Goal: Information Seeking & Learning: Learn about a topic

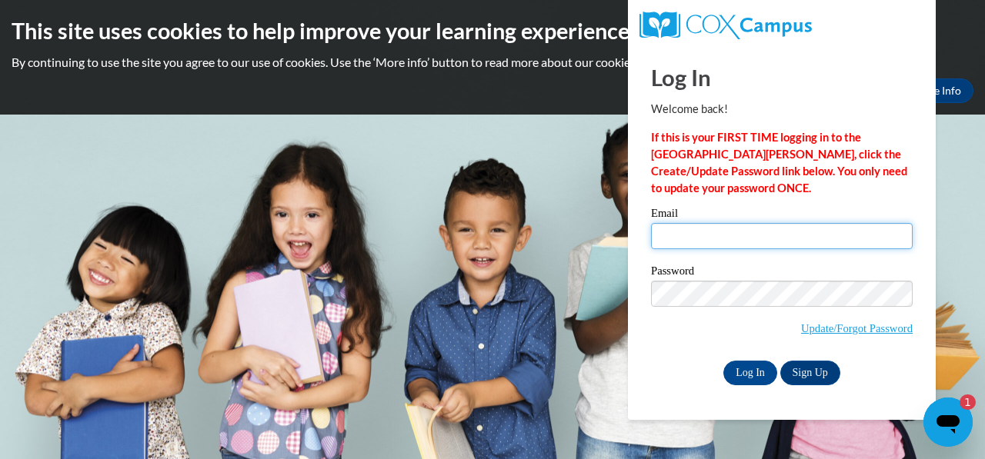
type input "csmith4030@yahoo.com"
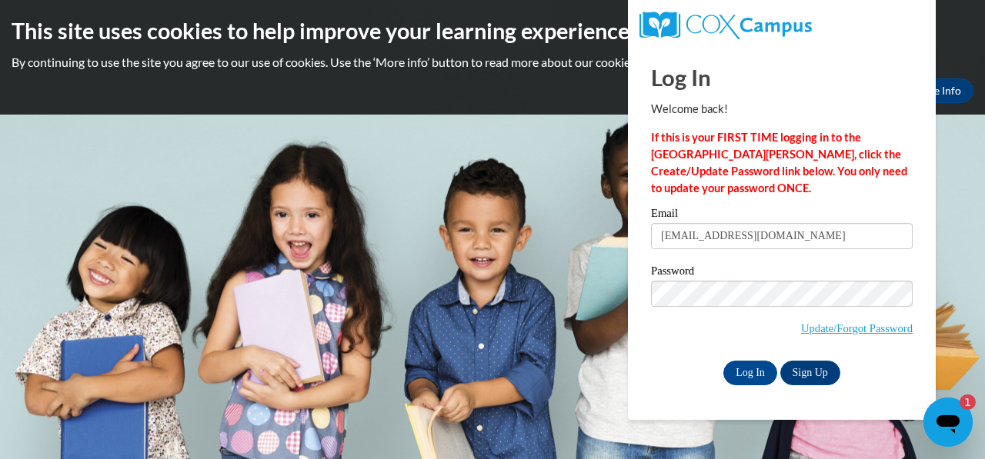
click at [953, 178] on body "This site uses cookies to help improve your learning experience. By continuing …" at bounding box center [492, 229] width 985 height 459
click at [965, 162] on body "This site uses cookies to help improve your learning experience. By continuing …" at bounding box center [492, 229] width 985 height 459
click at [753, 379] on input "Log In" at bounding box center [750, 373] width 54 height 25
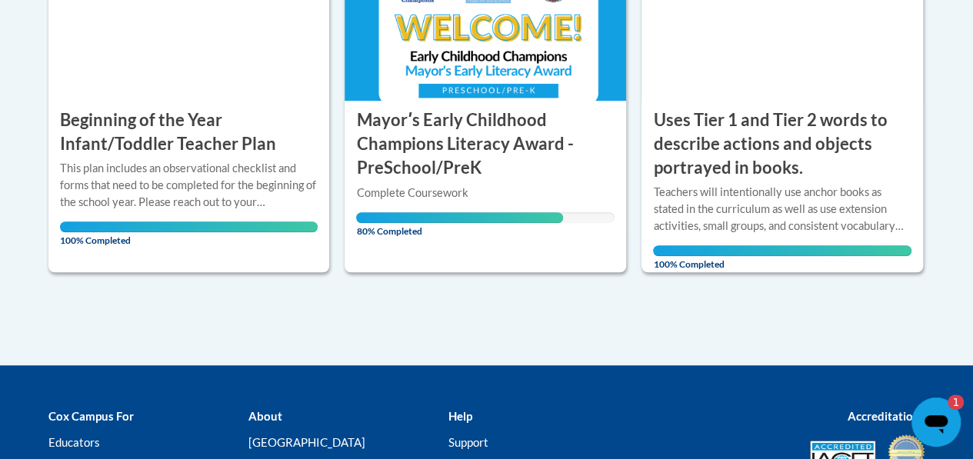
scroll to position [455, 0]
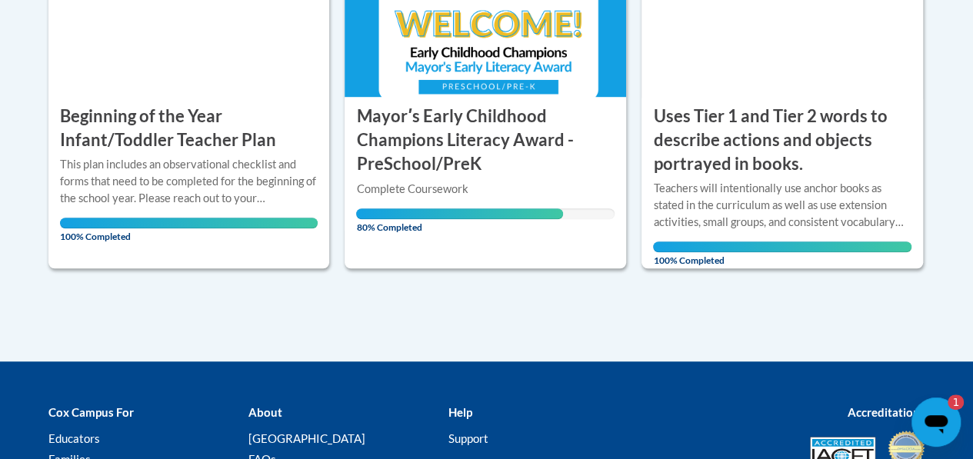
click at [940, 423] on icon "Open messaging window, 1 unread message" at bounding box center [936, 424] width 23 height 18
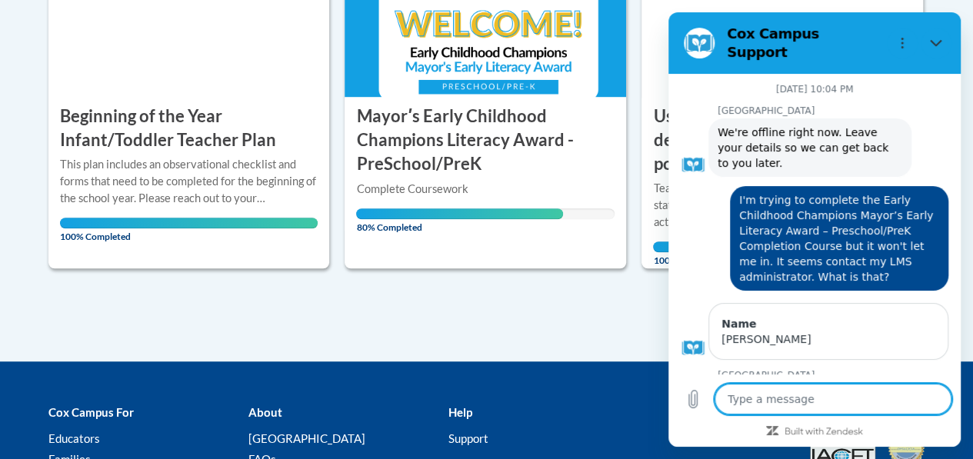
scroll to position [355, 0]
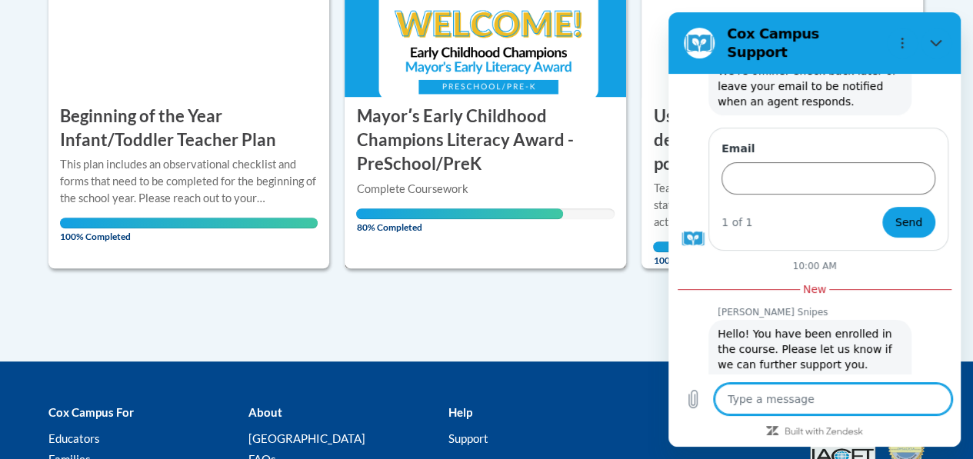
click at [463, 169] on h3 "Mayorʹs Early Childhood Champions Literacy Award - PreSchool/PreK" at bounding box center [485, 140] width 259 height 71
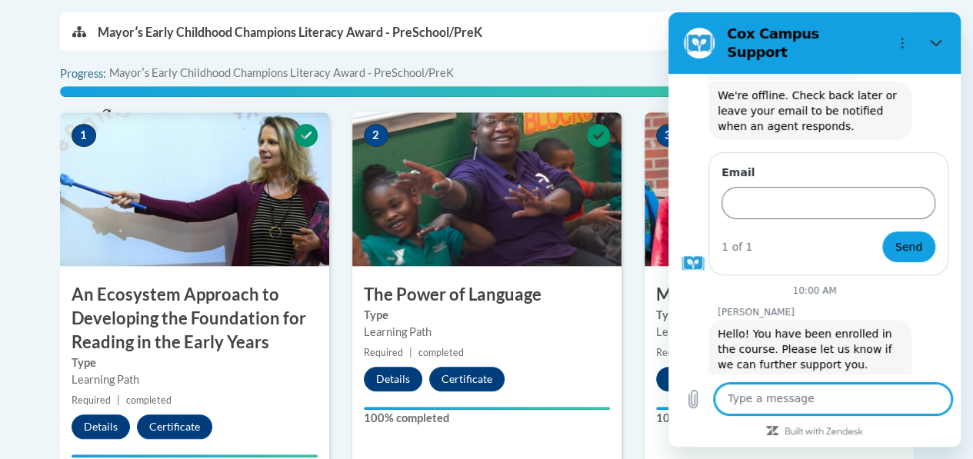
scroll to position [525, 0]
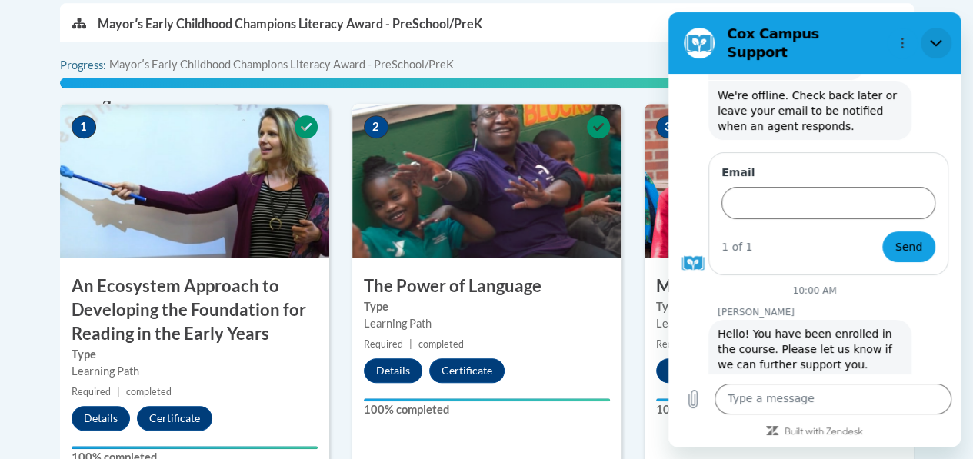
click at [935, 37] on icon "Close" at bounding box center [936, 43] width 12 height 12
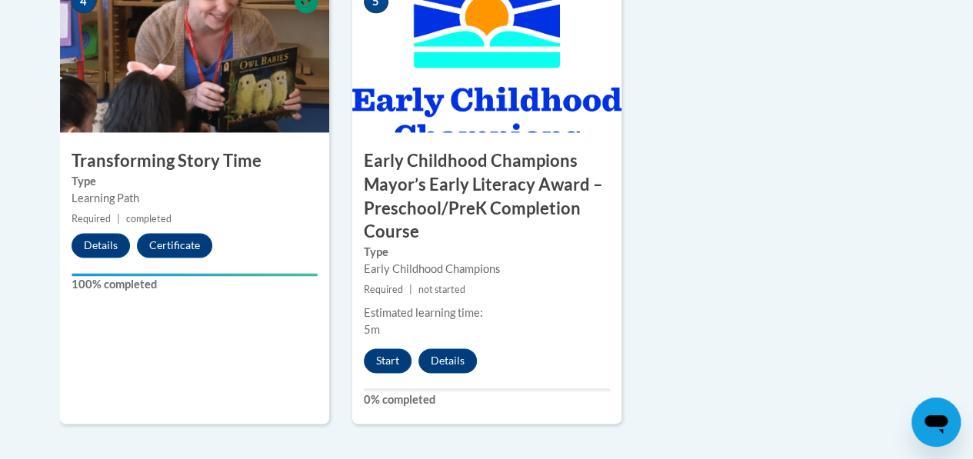
scroll to position [1075, 0]
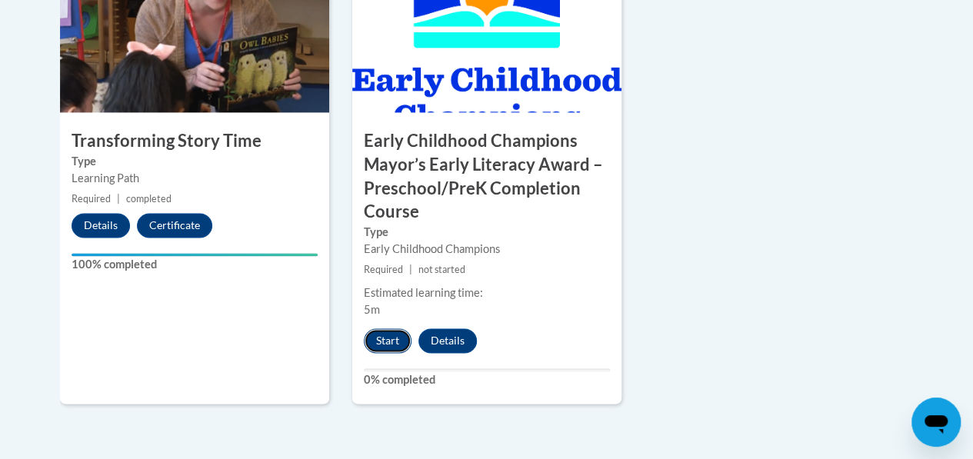
click at [394, 339] on button "Start" at bounding box center [388, 341] width 48 height 25
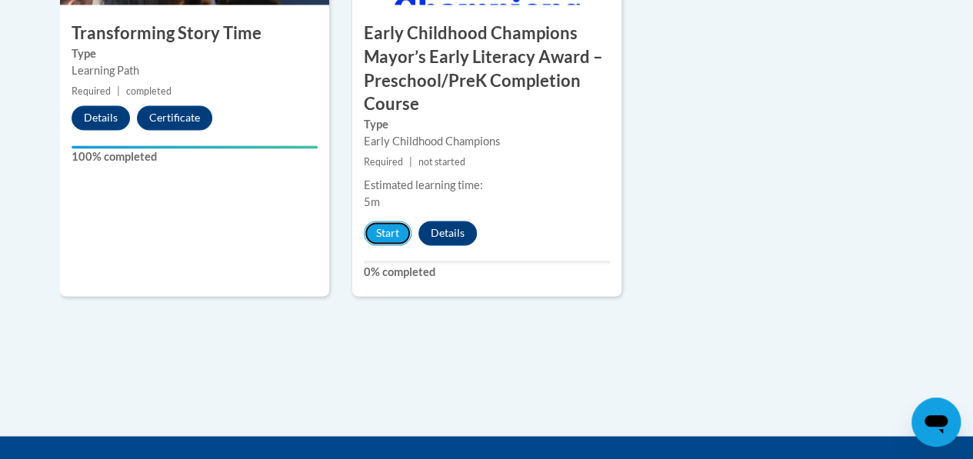
scroll to position [1167, 0]
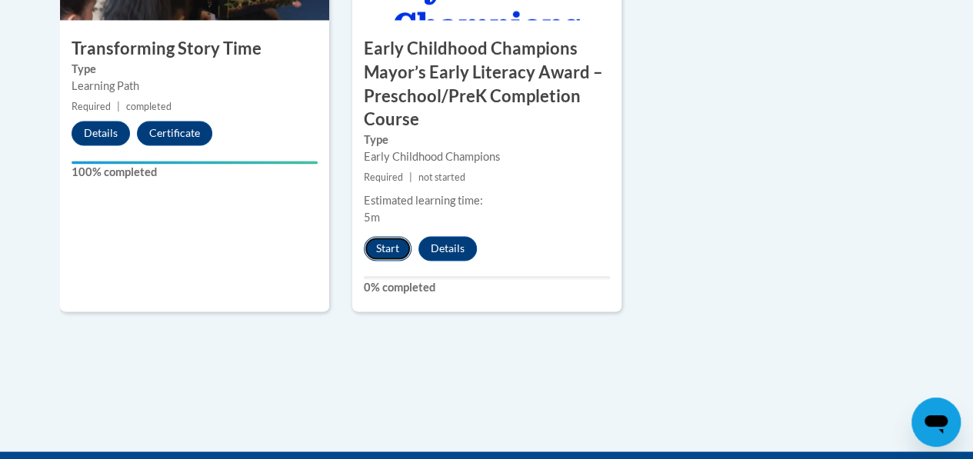
click at [388, 249] on button "Start" at bounding box center [388, 248] width 48 height 25
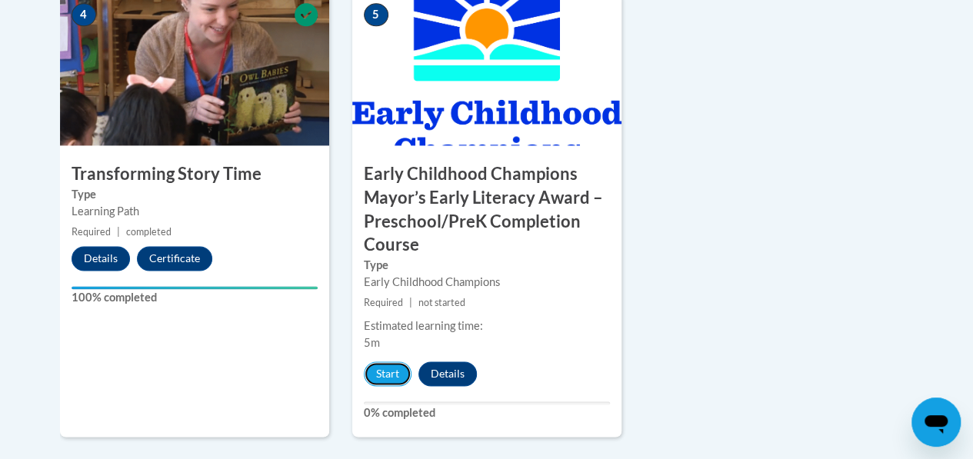
scroll to position [1053, 0]
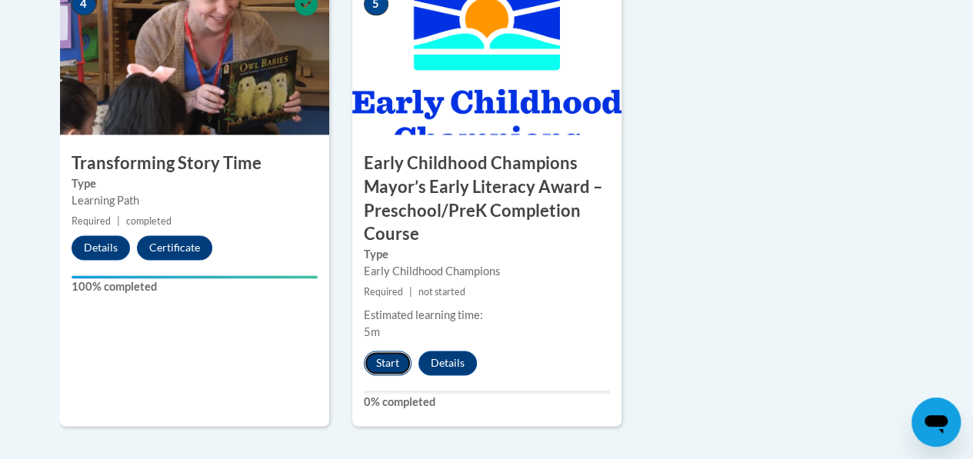
click at [392, 364] on button "Start" at bounding box center [388, 363] width 48 height 25
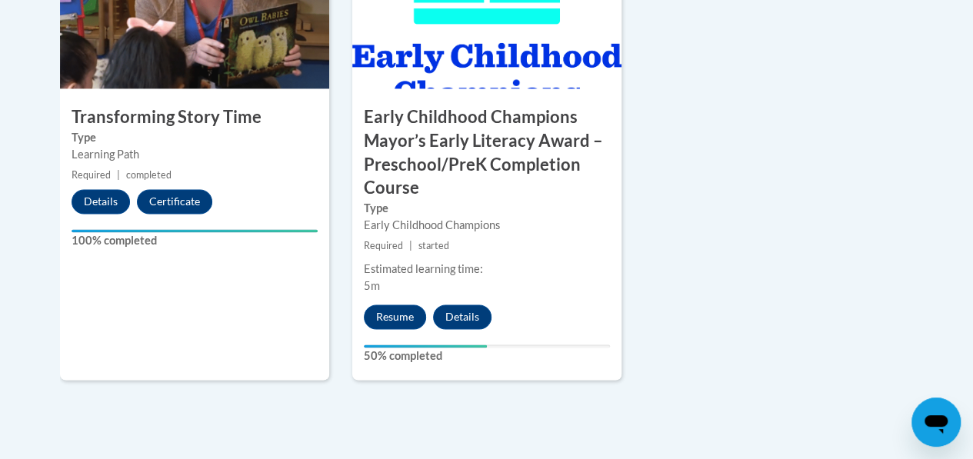
scroll to position [1140, 0]
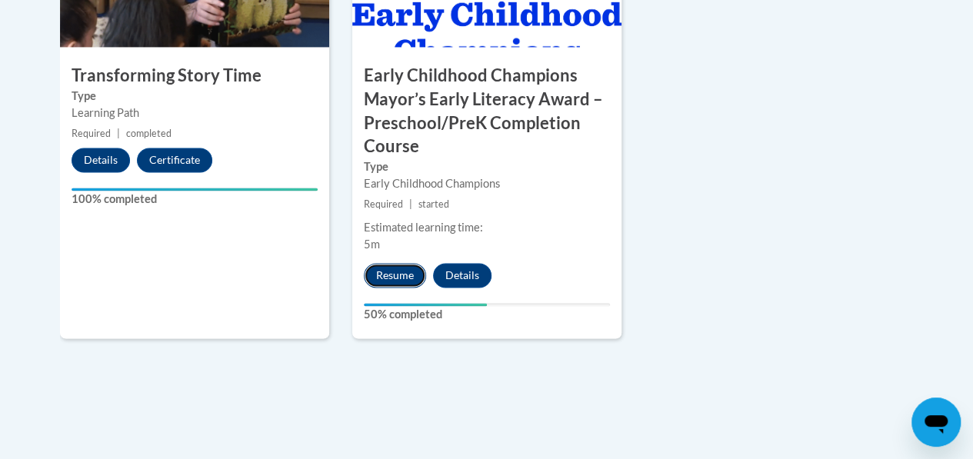
click at [408, 278] on button "Resume" at bounding box center [395, 275] width 62 height 25
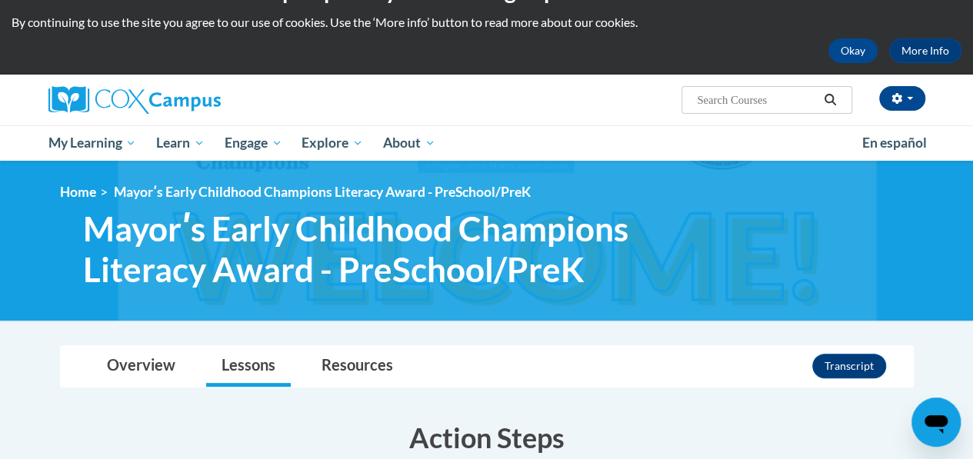
scroll to position [45, 0]
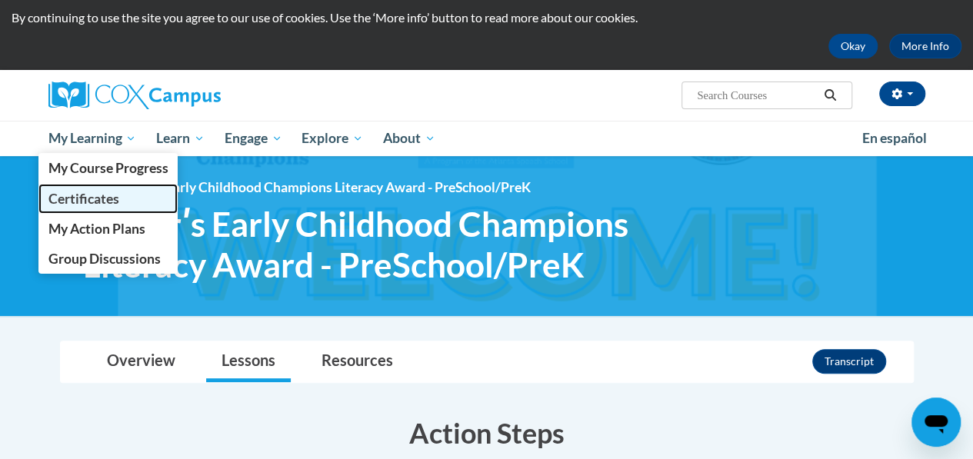
click at [103, 195] on span "Certificates" at bounding box center [83, 199] width 71 height 16
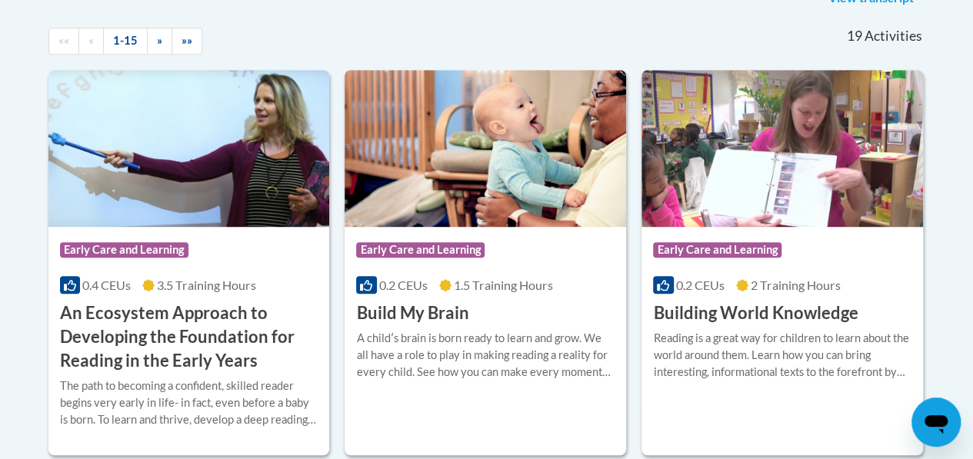
scroll to position [372, 0]
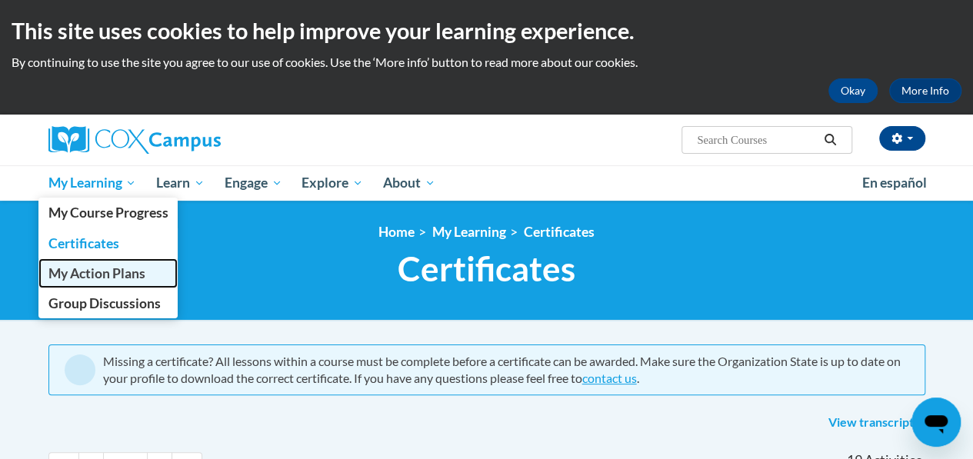
click at [95, 275] on span "My Action Plans" at bounding box center [96, 273] width 97 height 16
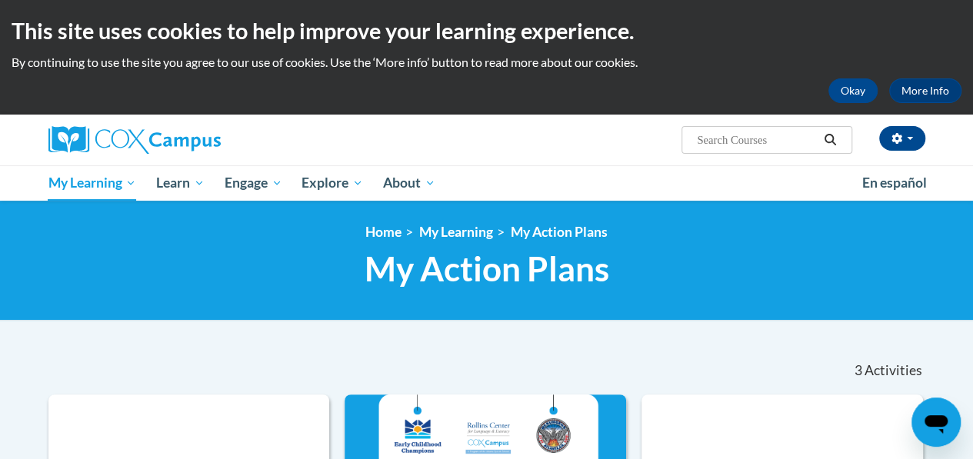
click at [774, 159] on div "Cheritha Smith (America/New_York UTC-04:00) My Profile Inbox My Transcripts Log…" at bounding box center [487, 140] width 900 height 51
